Goal: Information Seeking & Learning: Compare options

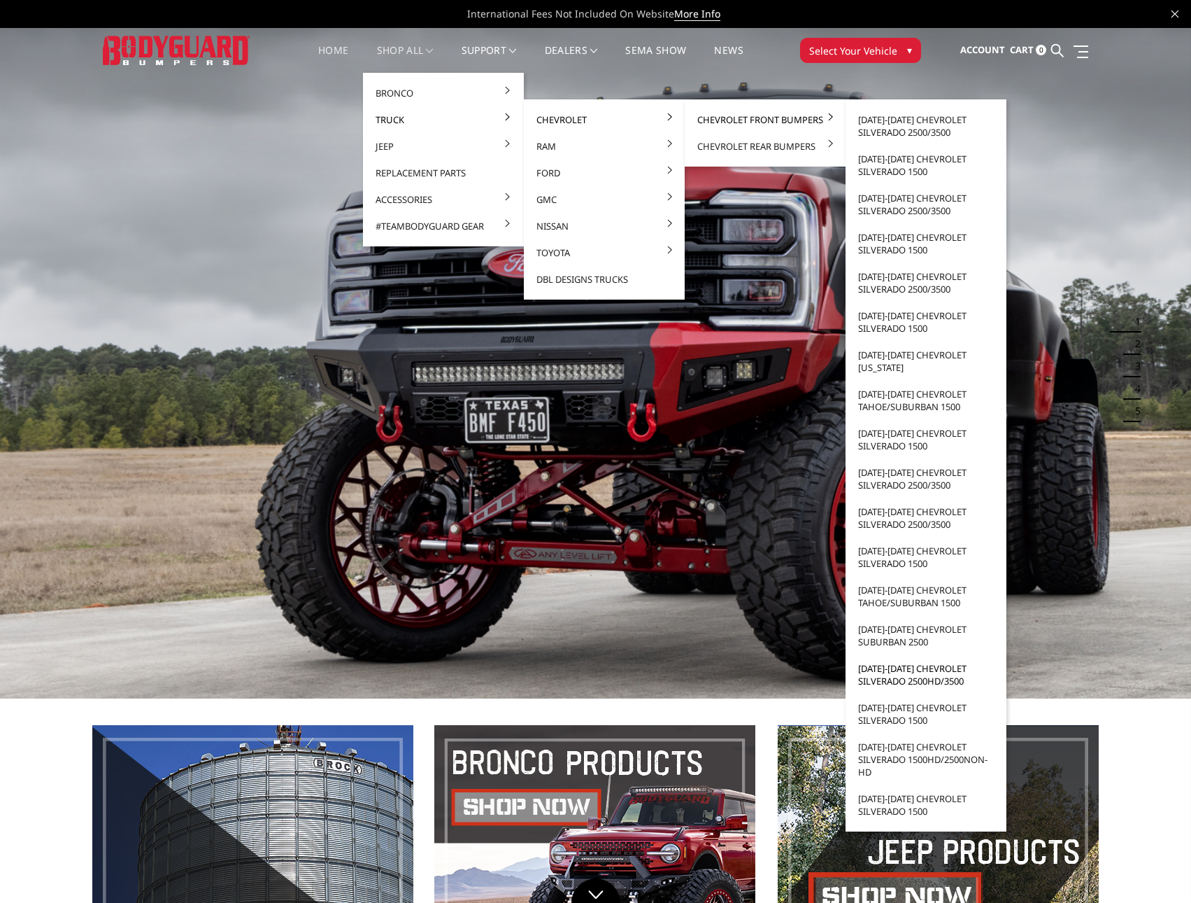
click at [939, 677] on link "[DATE]-[DATE] Chevrolet Silverado 2500HD/3500" at bounding box center [926, 674] width 150 height 39
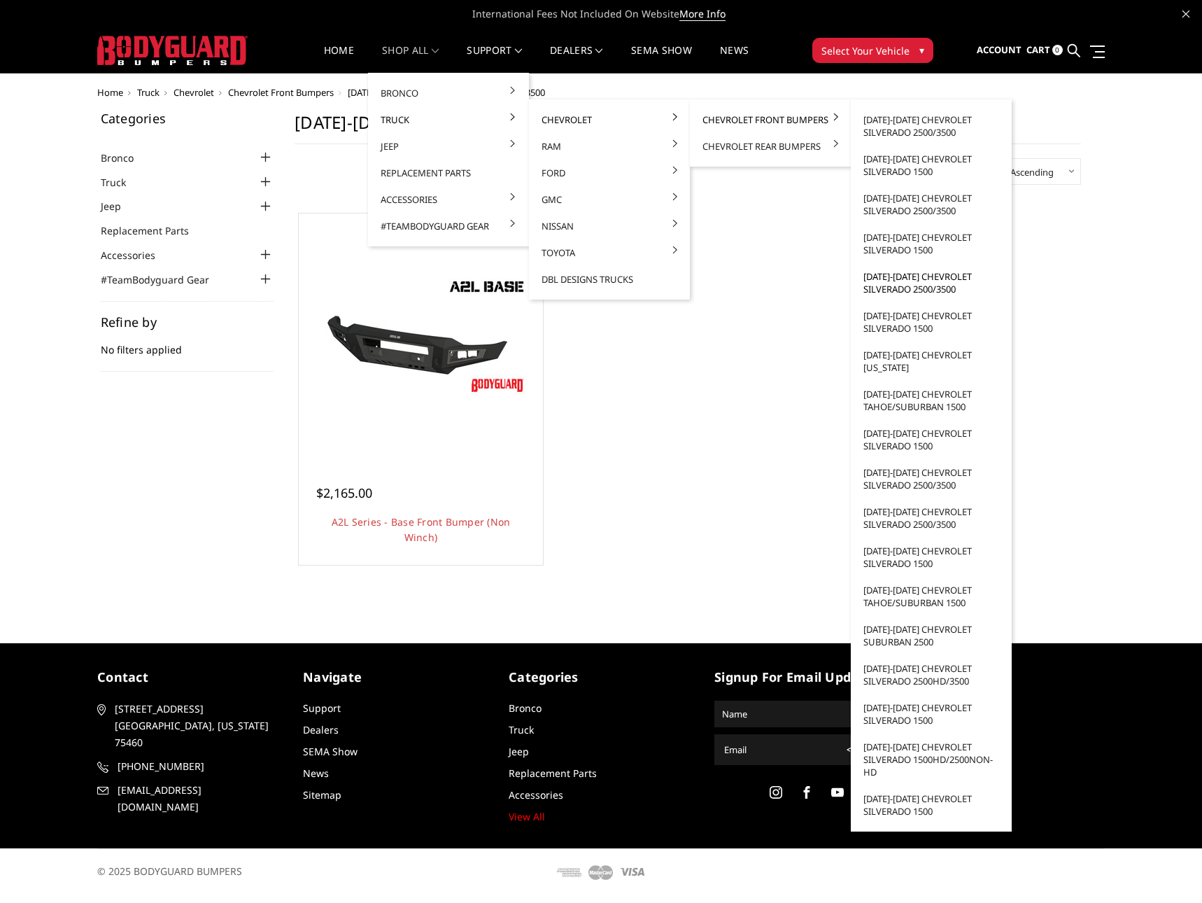
click at [910, 285] on link "[DATE]-[DATE] Chevrolet Silverado 2500/3500" at bounding box center [931, 282] width 150 height 39
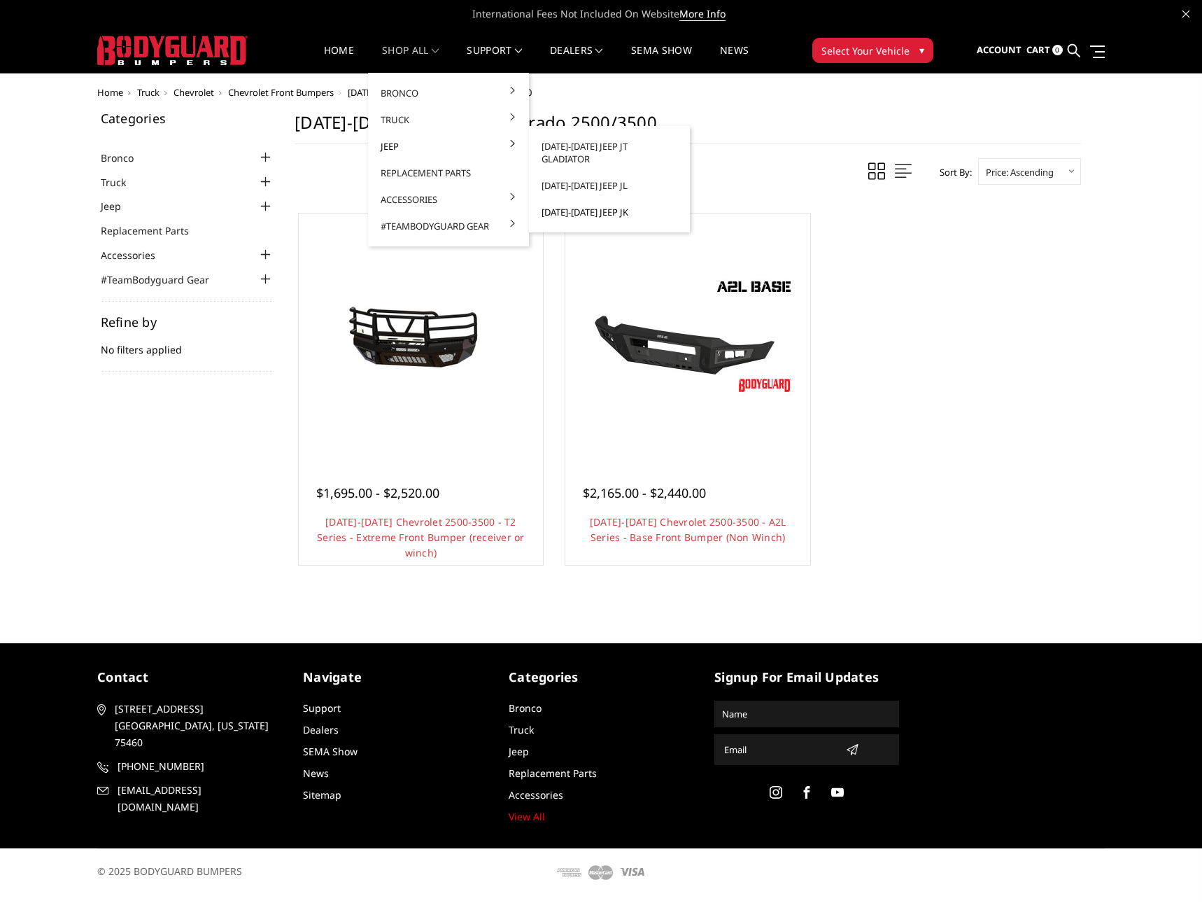
click at [603, 204] on link "[DATE]-[DATE] Jeep JK" at bounding box center [610, 212] width 150 height 27
